Goal: Navigation & Orientation: Find specific page/section

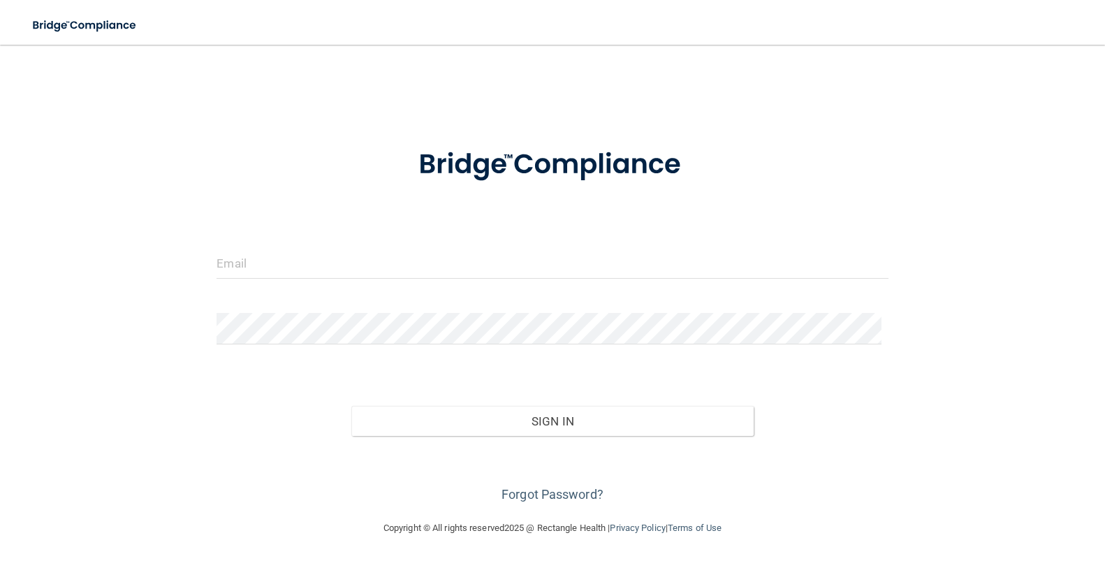
click at [367, 242] on form "Invalid email/password. You don't have permission to access that page. Sign In …" at bounding box center [551, 316] width 671 height 377
click at [349, 260] on input "email" at bounding box center [551, 262] width 671 height 31
type input "[EMAIL_ADDRESS][DOMAIN_NAME]"
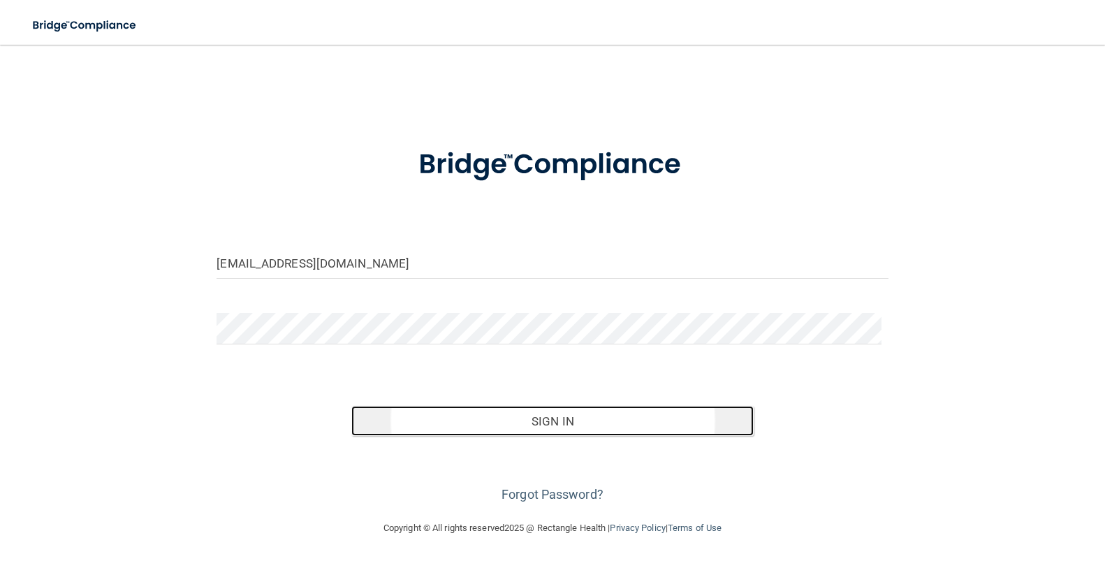
click at [538, 415] on button "Sign In" at bounding box center [552, 421] width 403 height 31
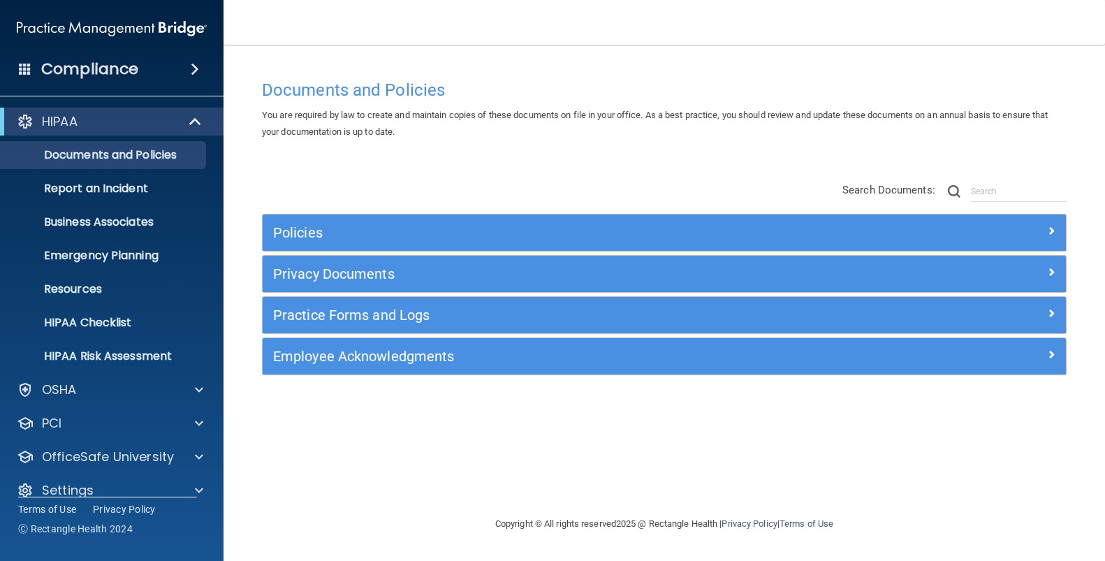
click at [488, 163] on div "Documents and Policies You are required by law to create and maintain copies of…" at bounding box center [663, 294] width 825 height 443
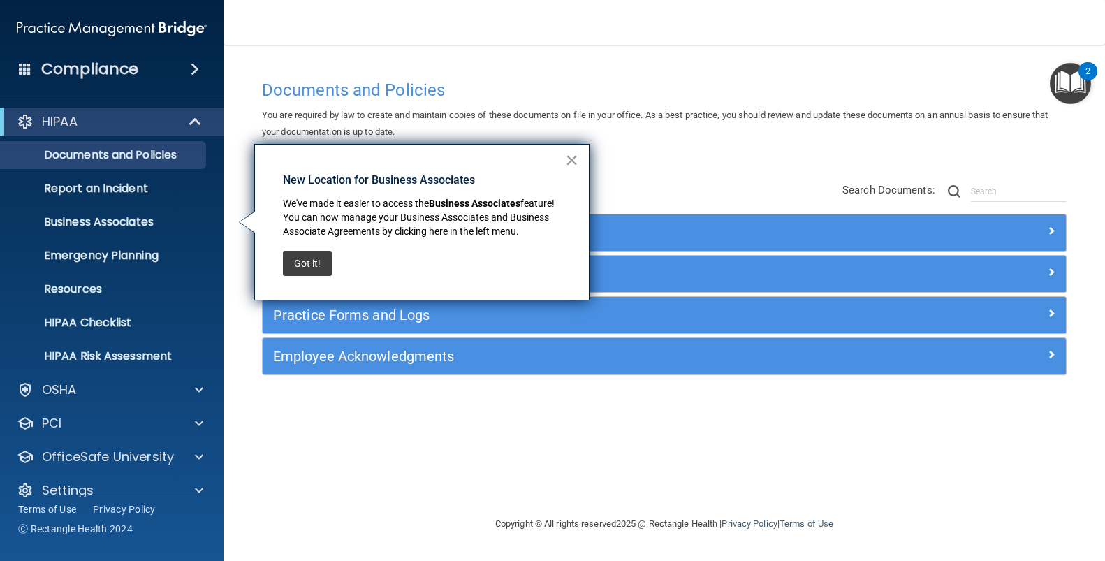
click at [571, 160] on button "×" at bounding box center [571, 160] width 13 height 22
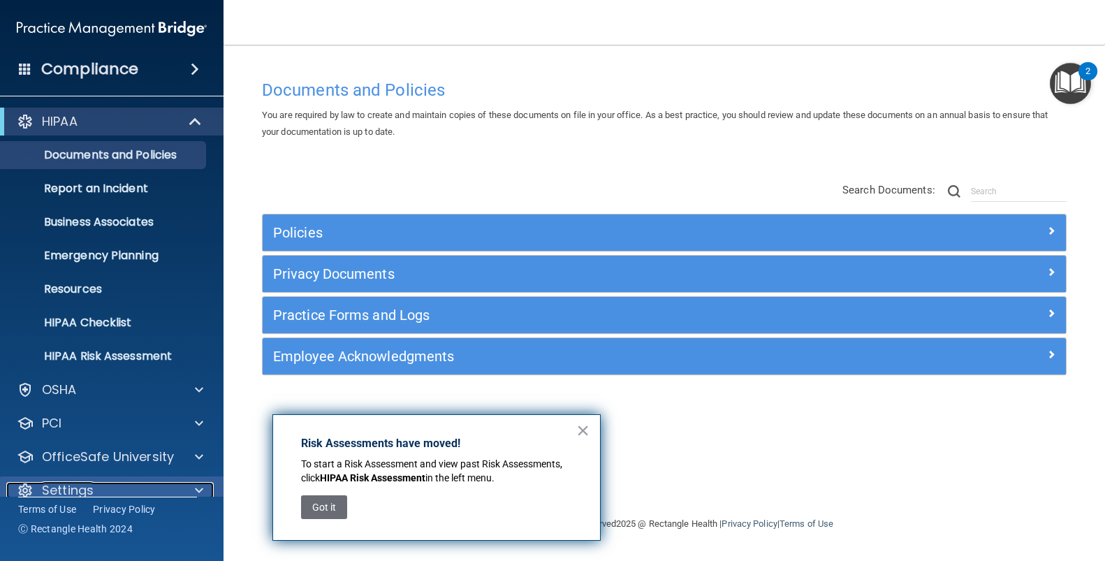
click at [65, 488] on p "Settings" at bounding box center [68, 490] width 52 height 17
click at [333, 503] on button "Got it" at bounding box center [324, 507] width 46 height 24
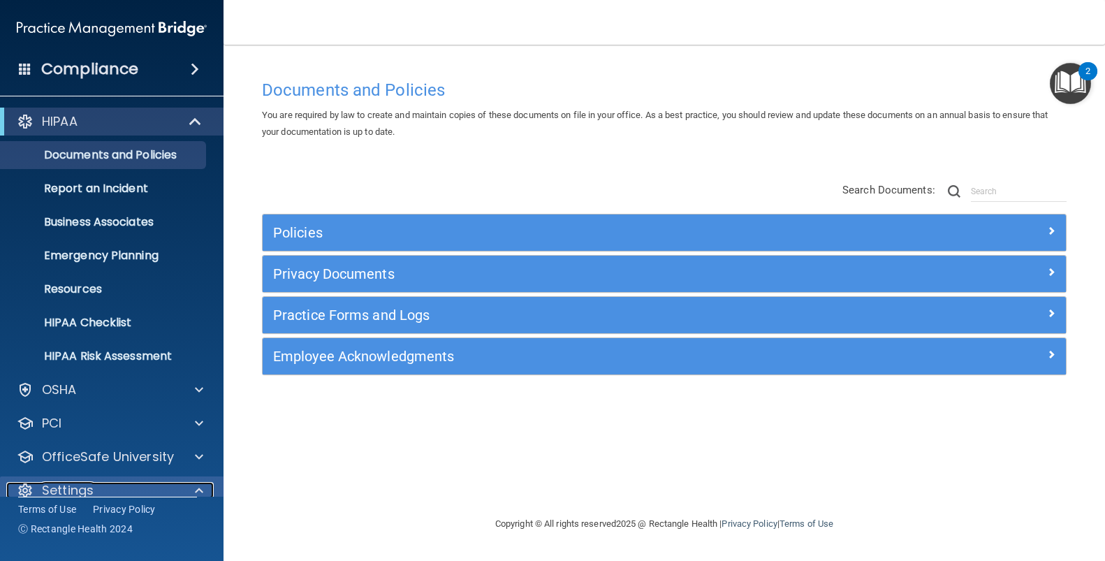
click at [128, 494] on div "Settings" at bounding box center [92, 490] width 173 height 17
click at [200, 490] on span at bounding box center [199, 490] width 8 height 17
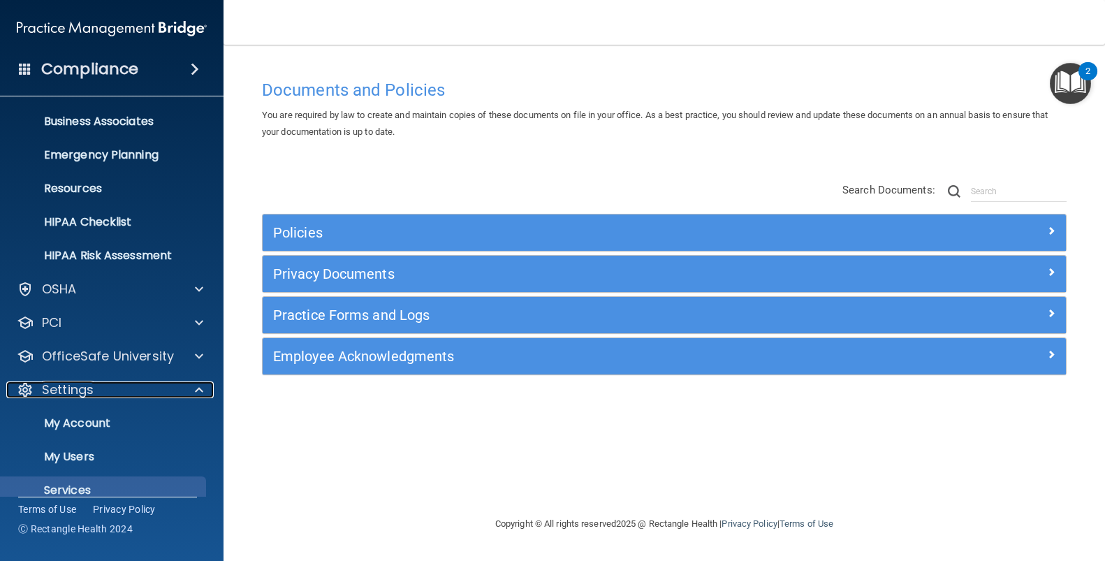
scroll to position [153, 0]
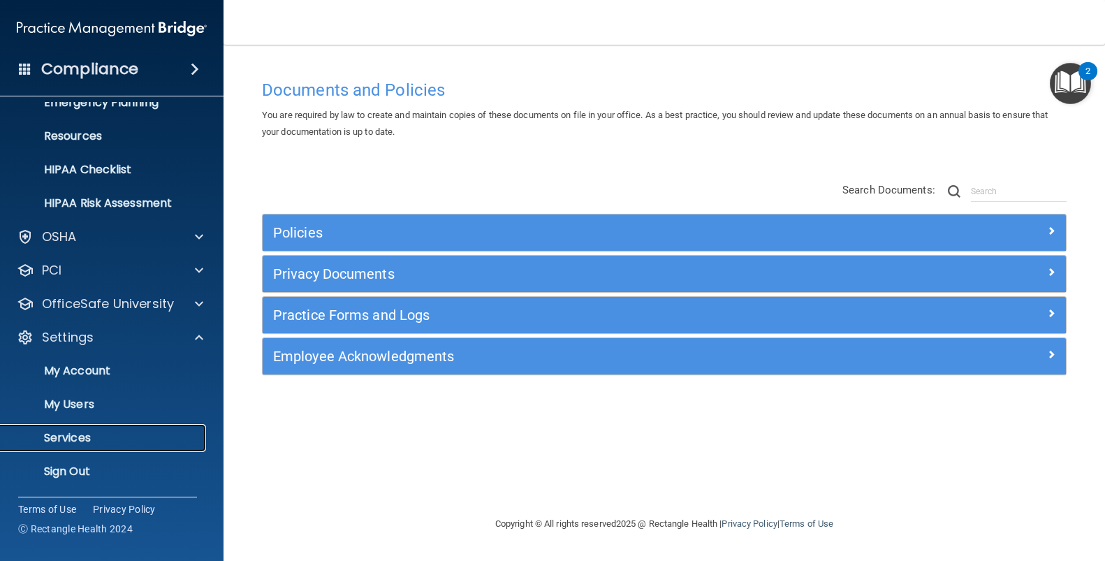
click at [98, 447] on link "Services" at bounding box center [96, 438] width 220 height 28
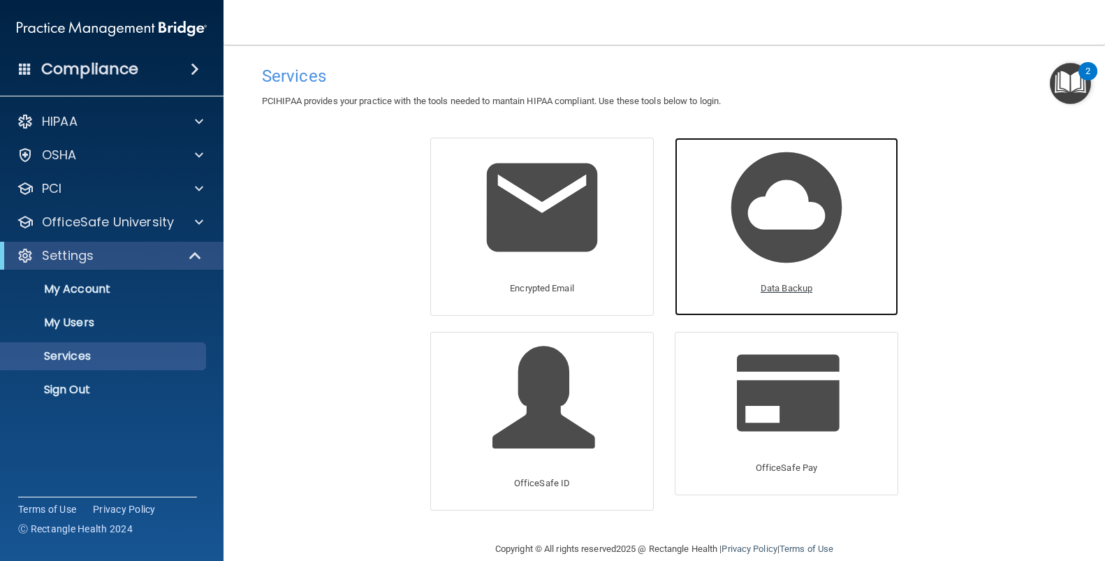
click at [802, 206] on img at bounding box center [786, 207] width 133 height 133
click at [765, 216] on img at bounding box center [786, 207] width 133 height 133
